Goal: Information Seeking & Learning: Learn about a topic

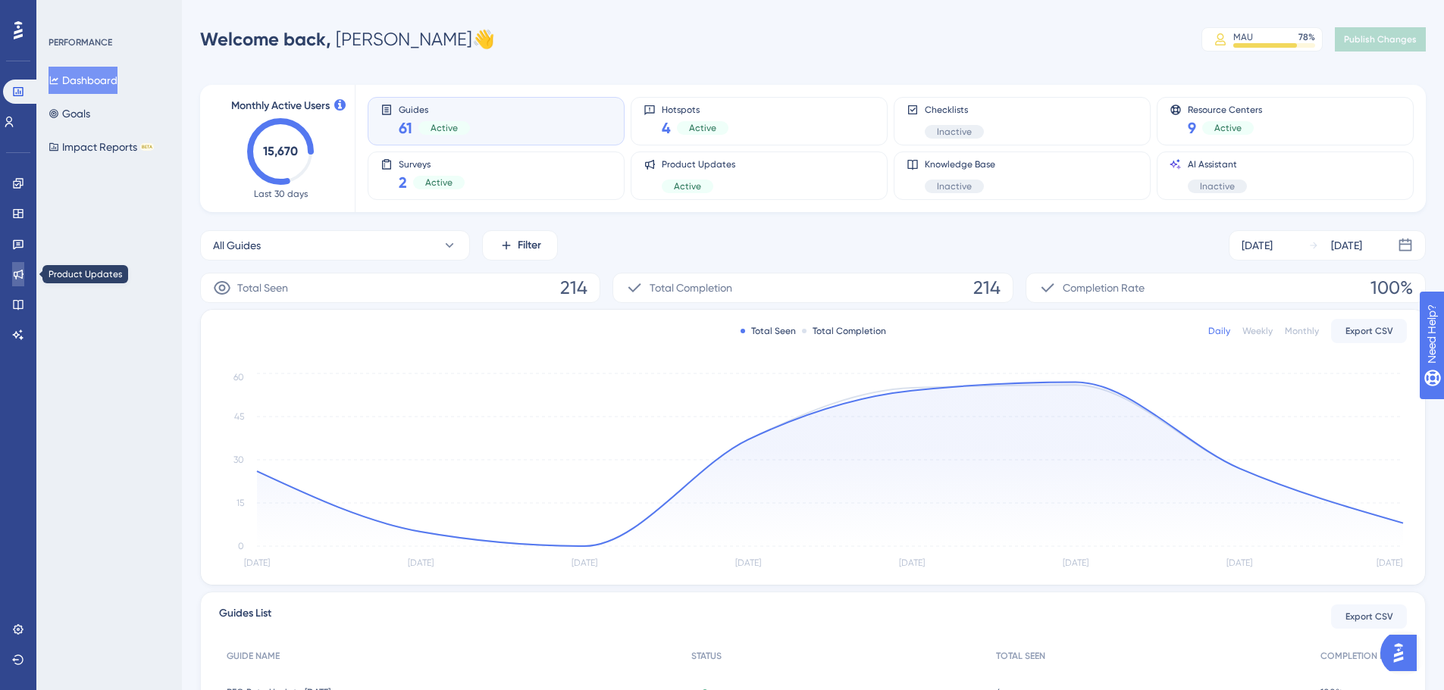
click at [23, 273] on icon at bounding box center [18, 274] width 12 height 12
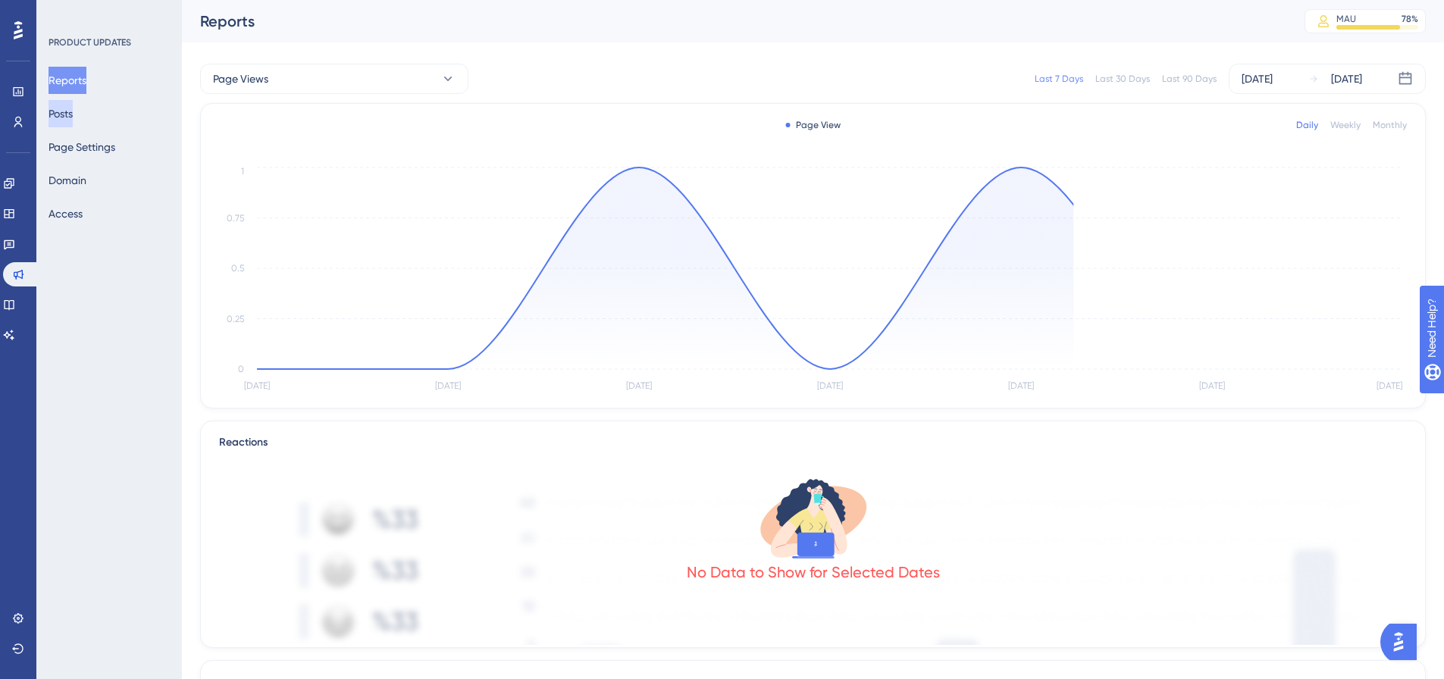
click at [73, 110] on button "Posts" at bounding box center [61, 113] width 24 height 27
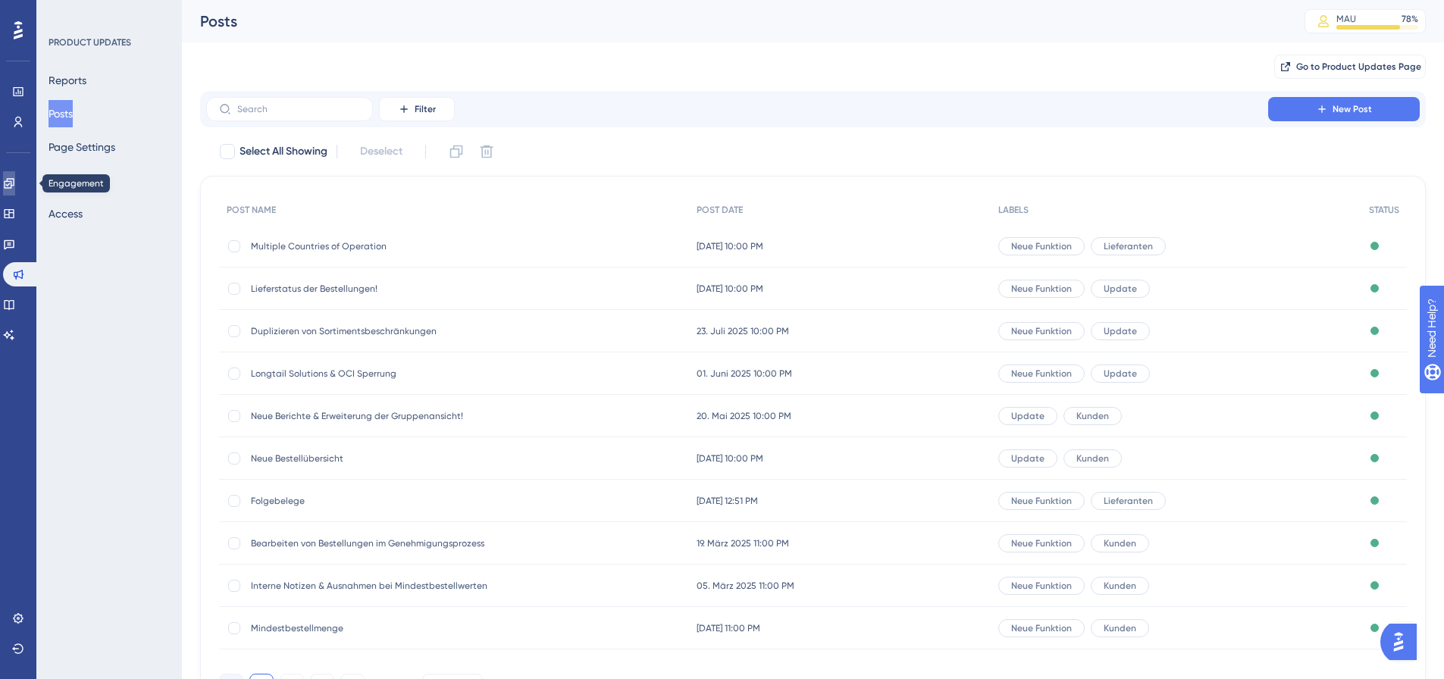
click at [15, 185] on link at bounding box center [9, 183] width 12 height 24
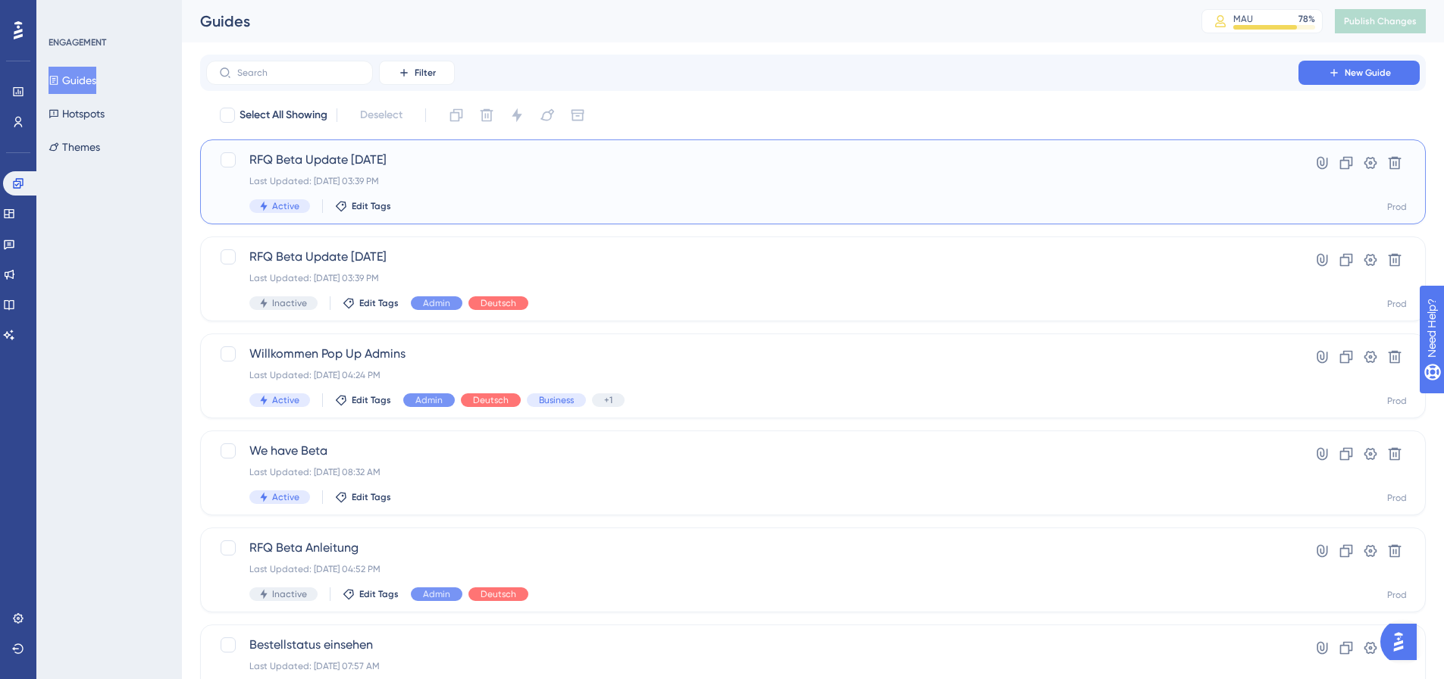
click at [529, 187] on div "RFQ Beta Update [DATE] Last Updated: [DATE] 03:39 PM Active Edit Tags" at bounding box center [752, 182] width 1006 height 62
